Goal: Task Accomplishment & Management: Use online tool/utility

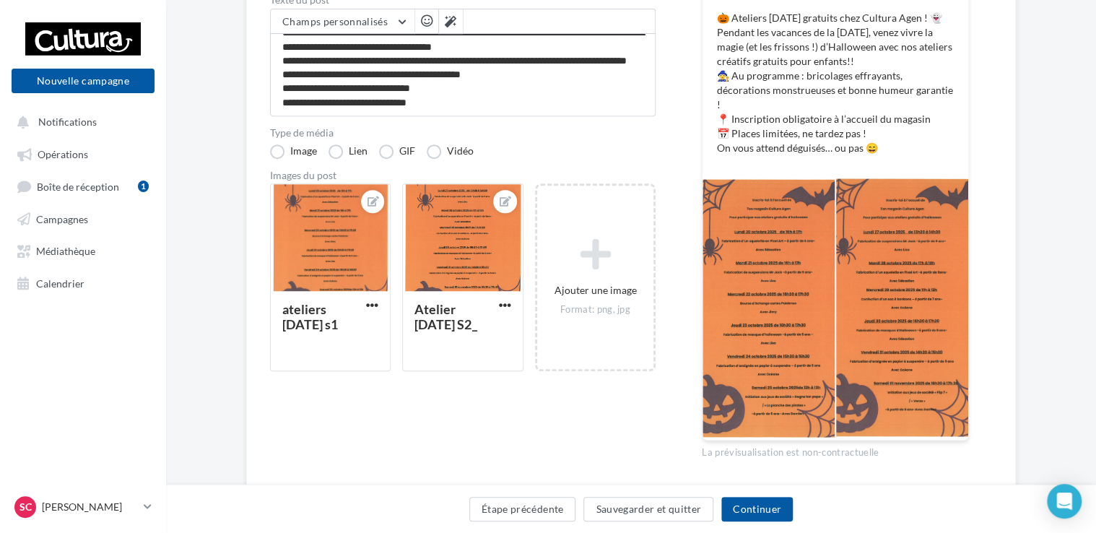
scroll to position [274, 0]
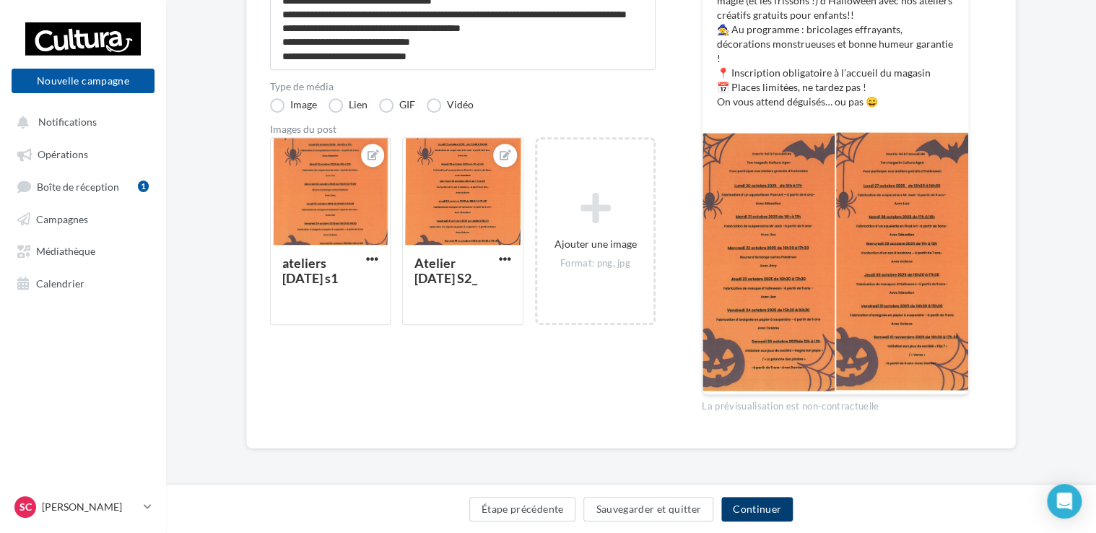
click at [762, 510] on button "Continuer" at bounding box center [756, 509] width 71 height 25
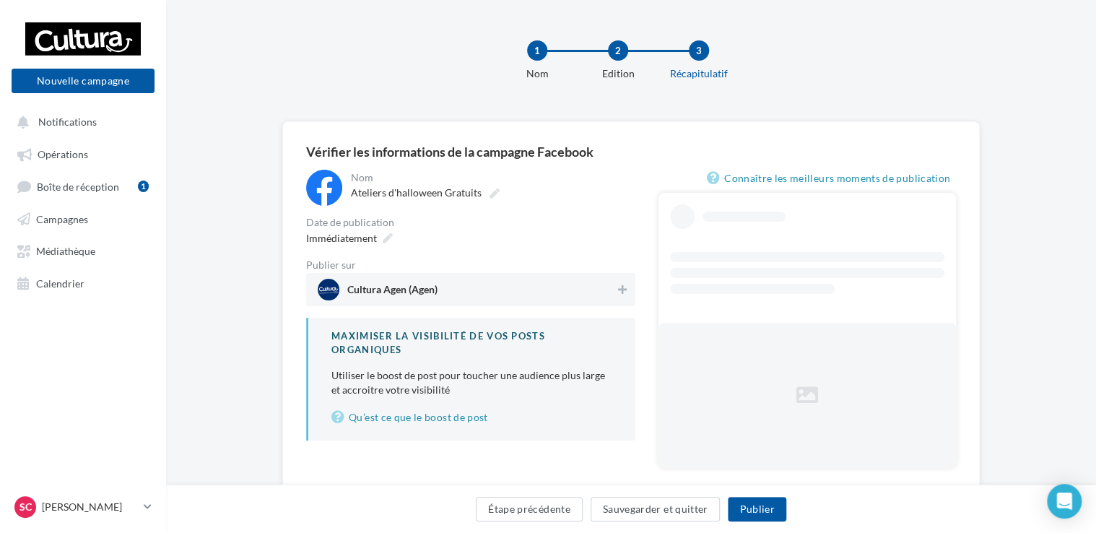
click at [603, 288] on span "Cultura Agen (Agen)" at bounding box center [466, 290] width 297 height 22
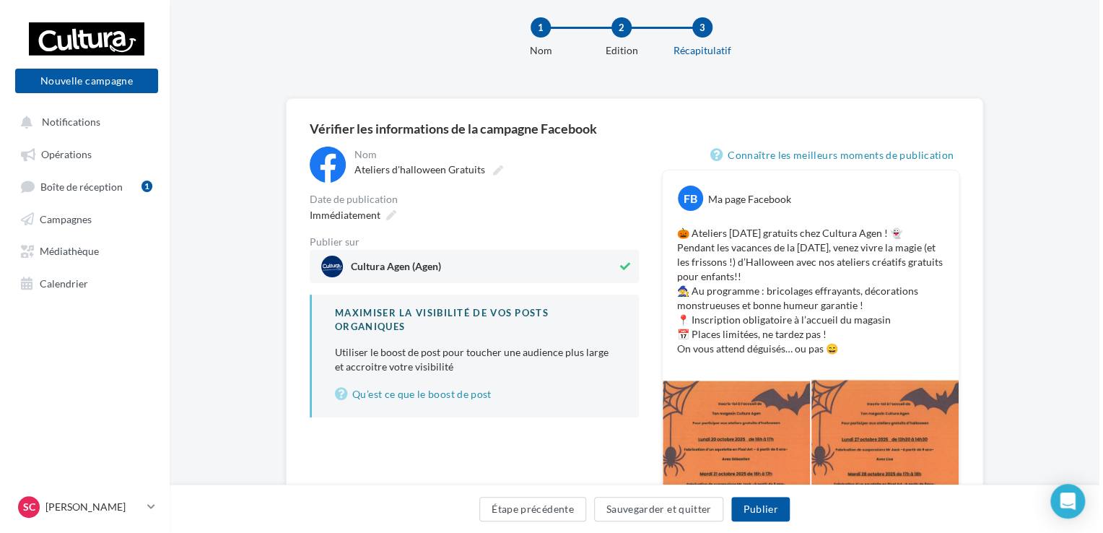
scroll to position [20, 0]
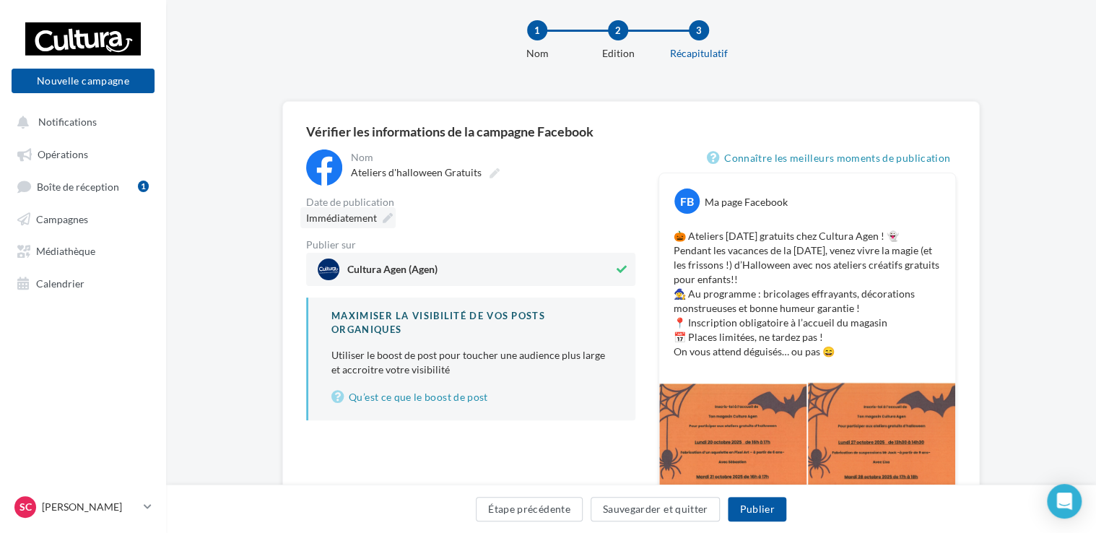
click at [357, 217] on span "Immédiatement" at bounding box center [341, 218] width 71 height 12
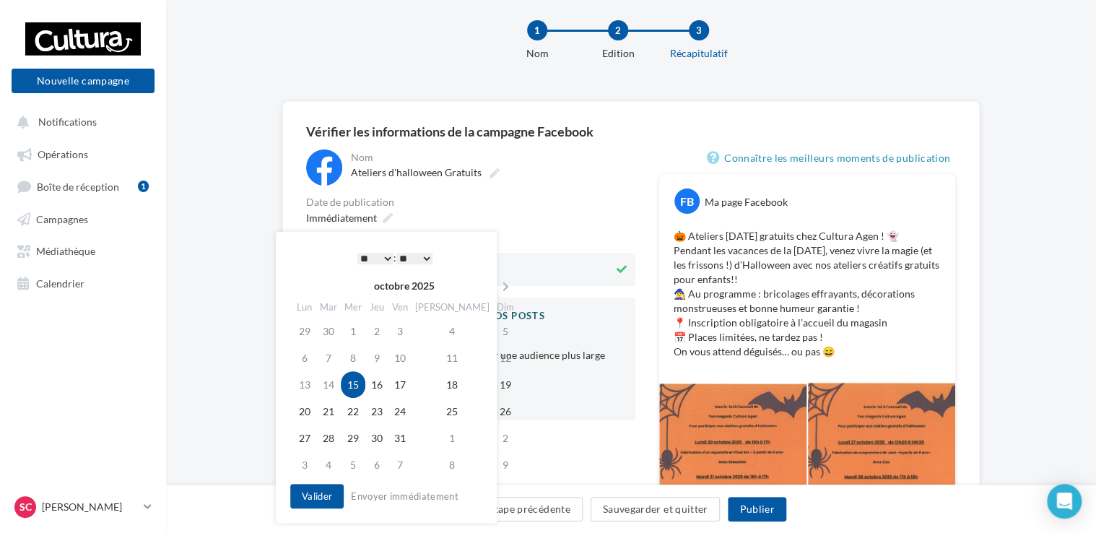
click at [384, 258] on select "* * * * * * * * * * ** ** ** ** ** ** ** ** ** ** ** ** ** **" at bounding box center [375, 259] width 36 height 12
click at [318, 495] on button "Valider" at bounding box center [316, 496] width 53 height 25
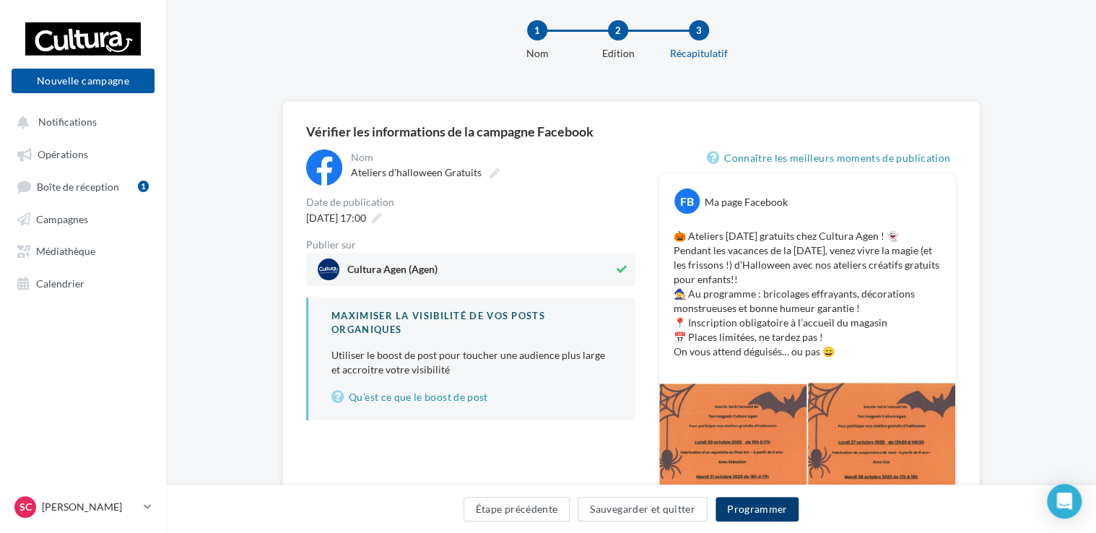
click at [757, 510] on button "Programmer" at bounding box center [757, 509] width 84 height 25
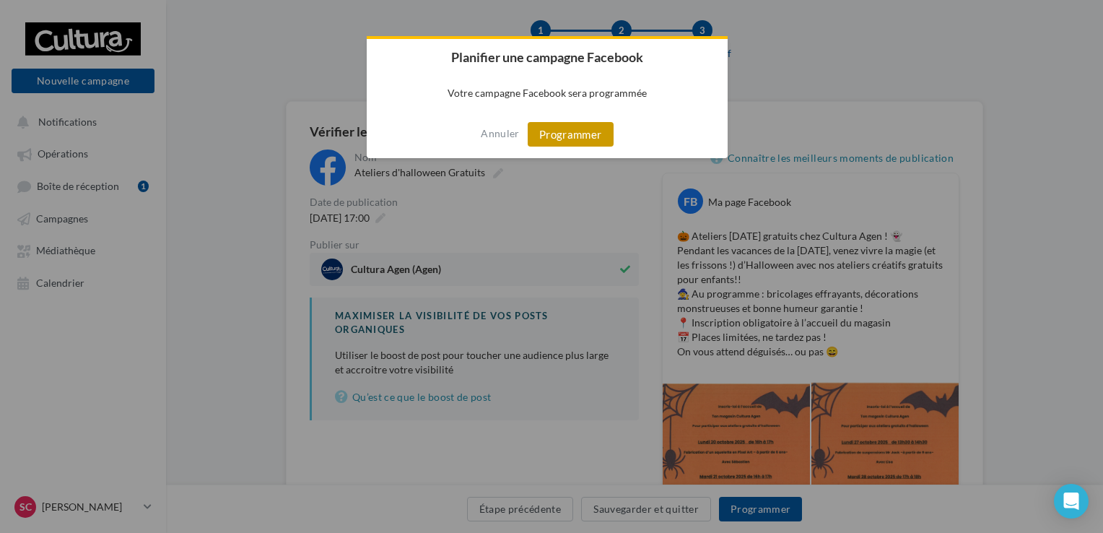
click at [550, 134] on button "Programmer" at bounding box center [571, 134] width 86 height 25
